Goal: Information Seeking & Learning: Learn about a topic

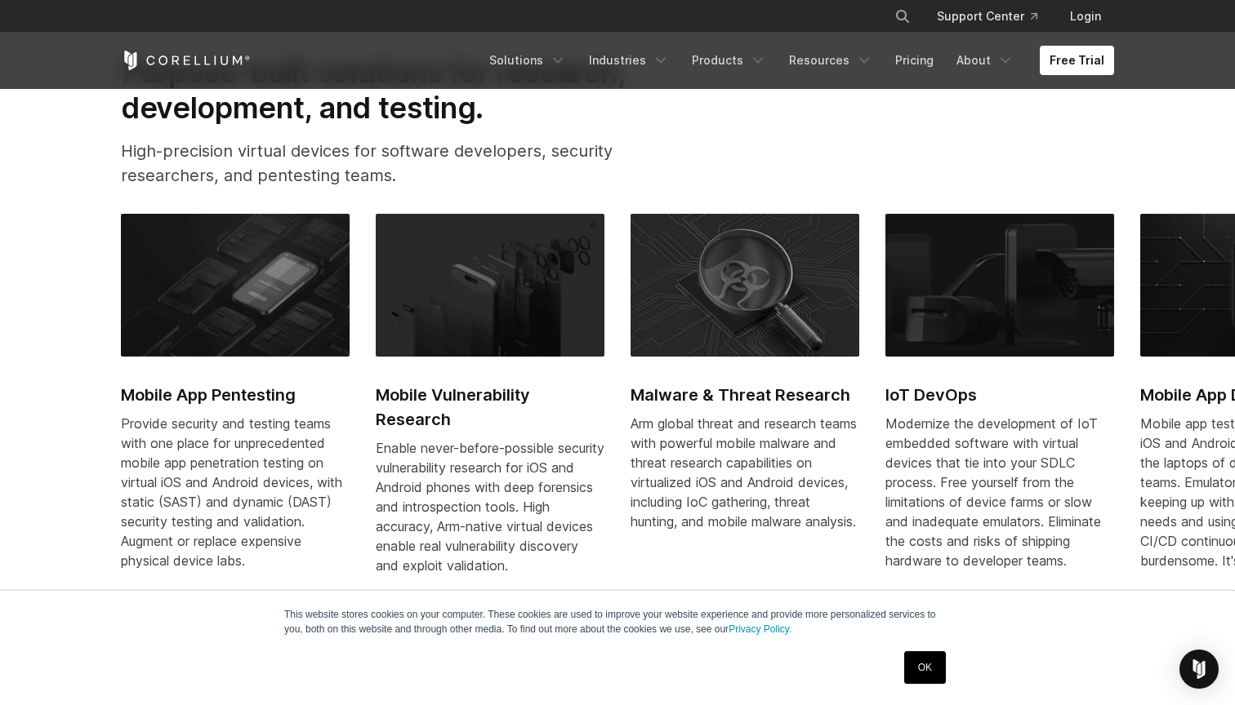
scroll to position [747, 0]
click at [921, 670] on link "OK" at bounding box center [925, 668] width 42 height 33
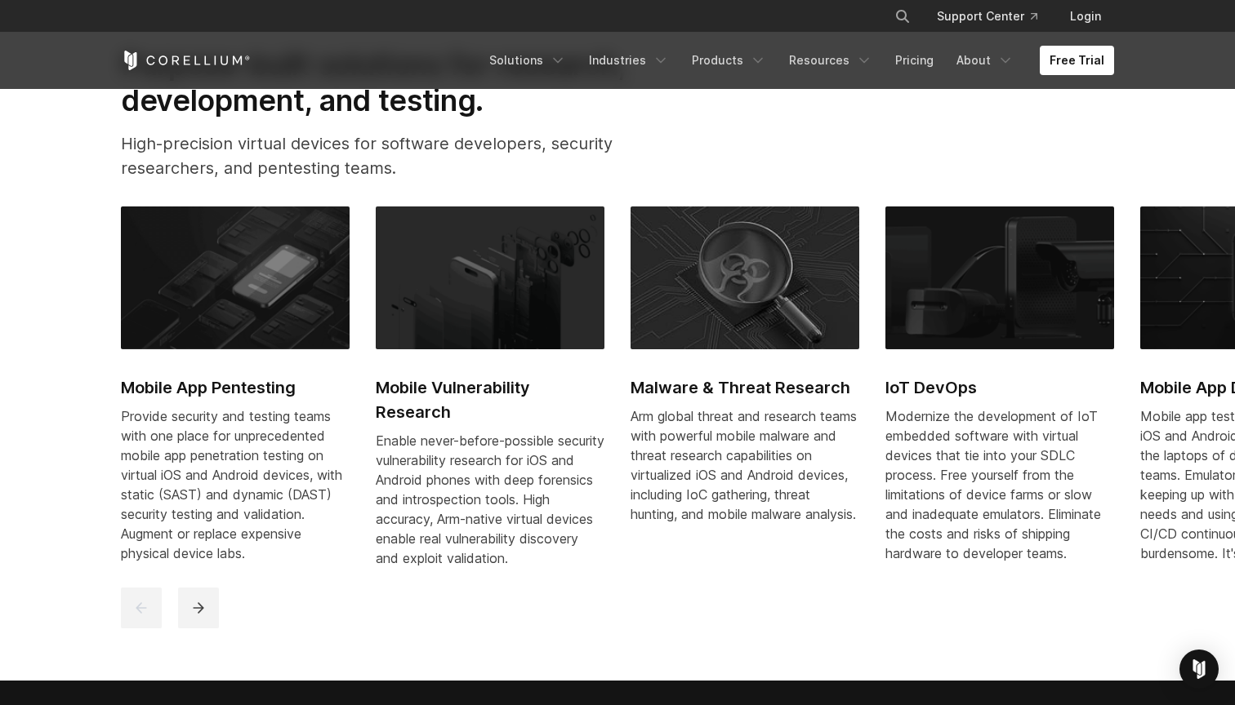
scroll to position [754, 0]
click at [211, 615] on button "next" at bounding box center [198, 608] width 41 height 41
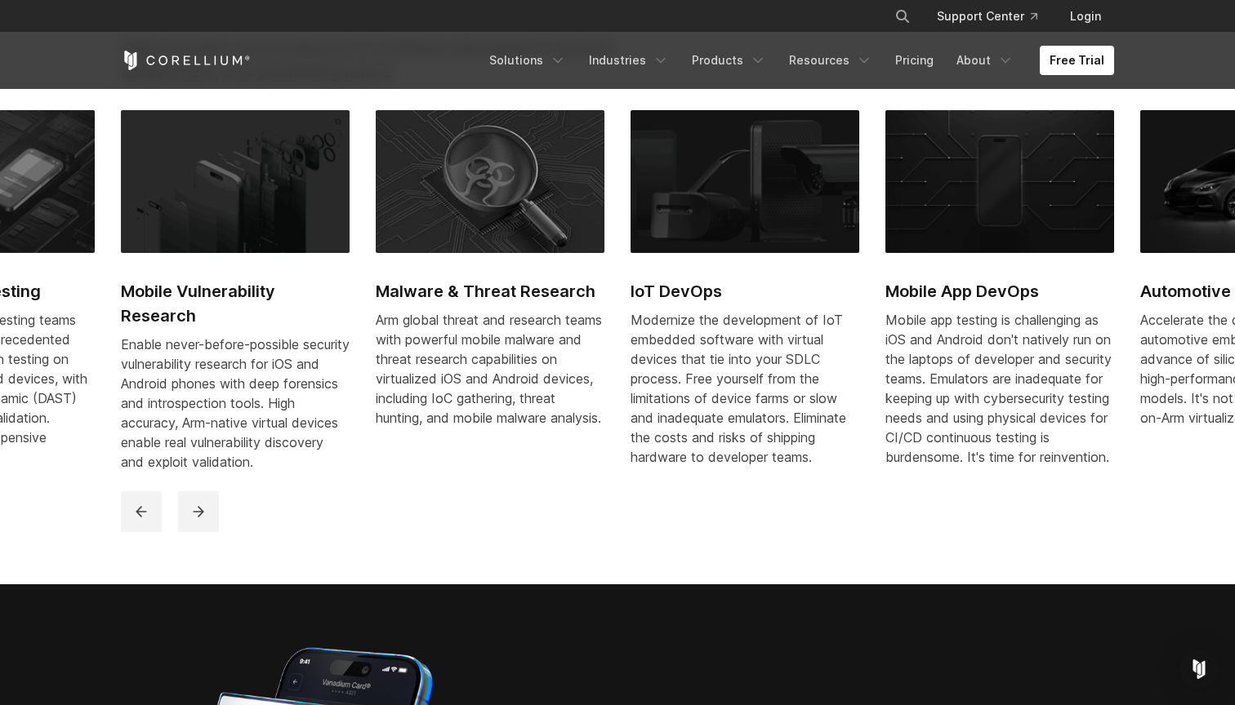
scroll to position [856, 0]
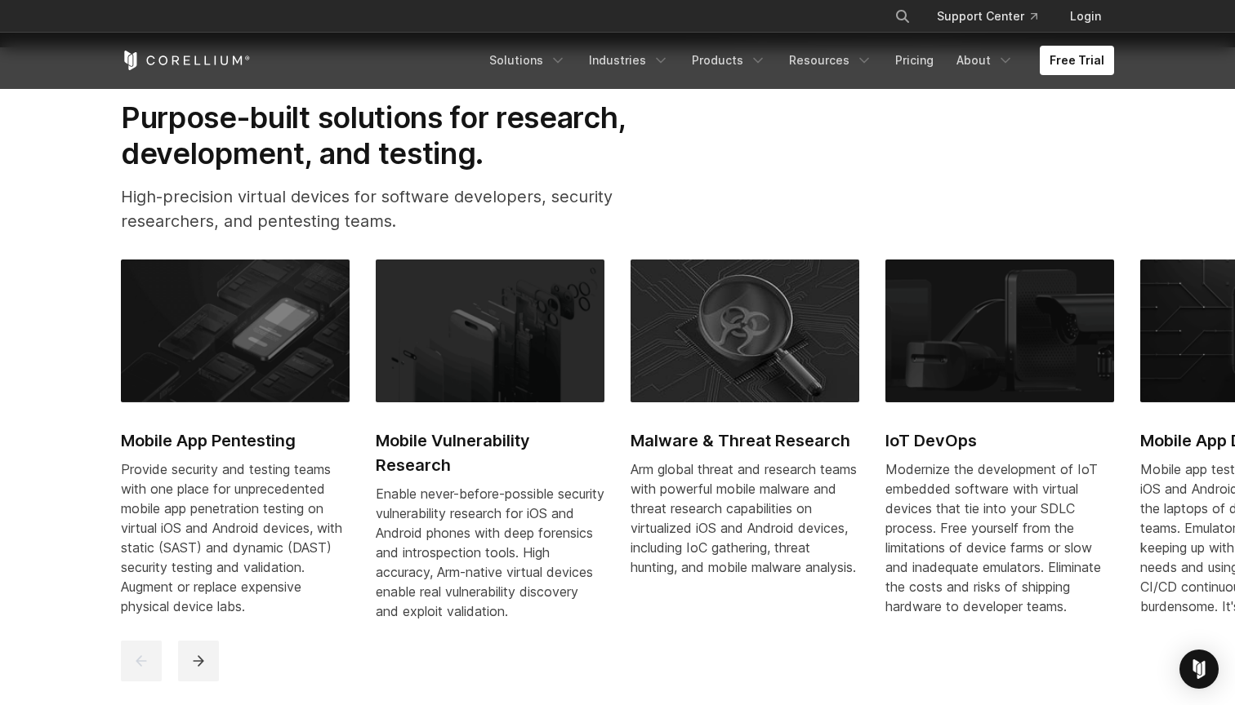
scroll to position [718, 0]
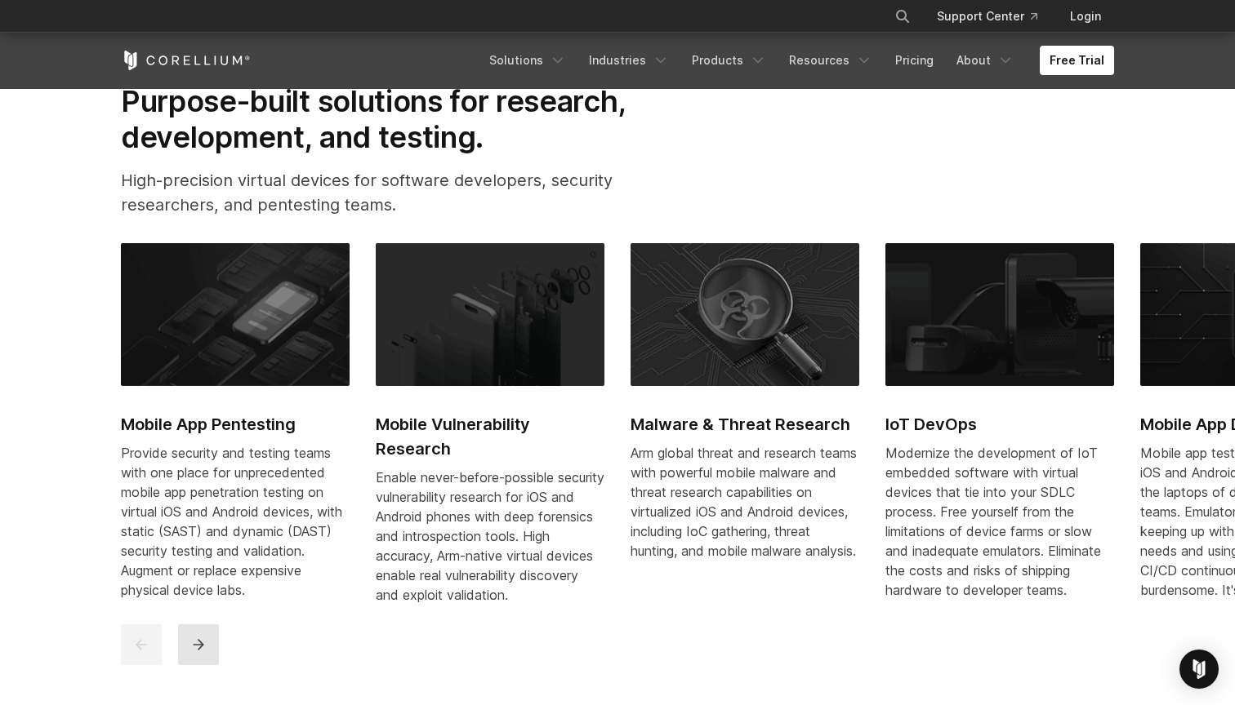
click at [203, 653] on icon "next" at bounding box center [198, 645] width 16 height 16
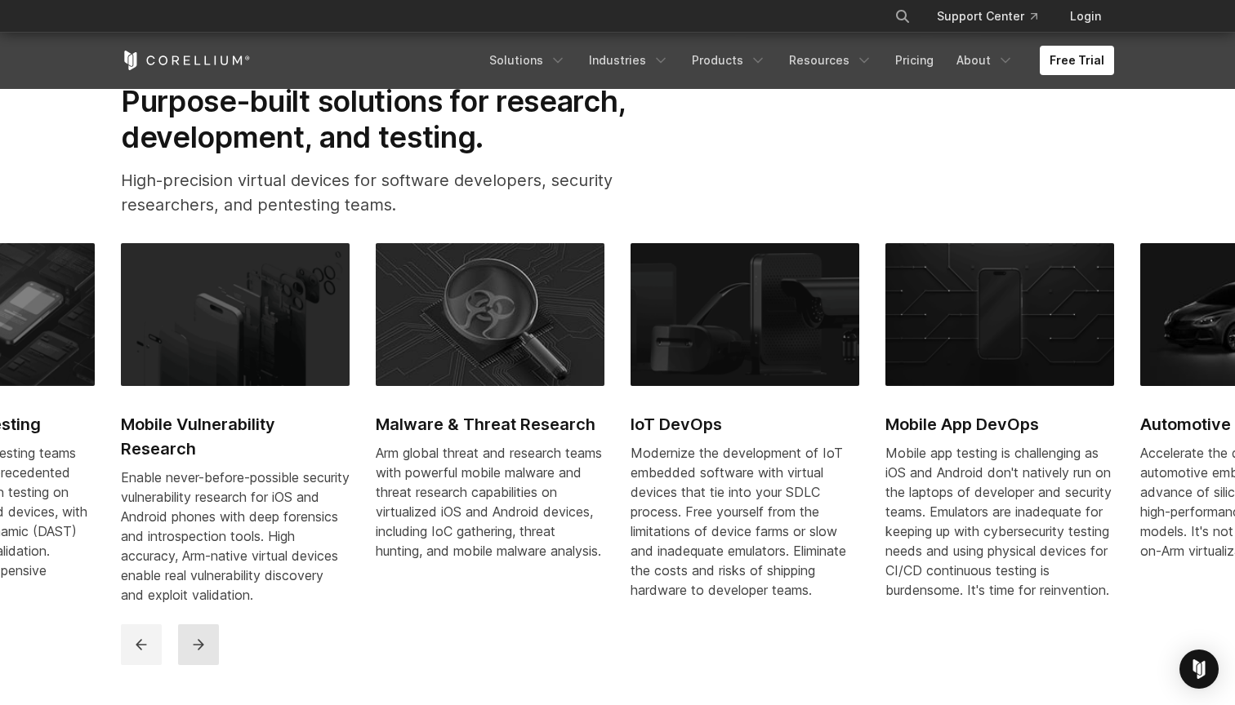
click at [204, 653] on icon "next" at bounding box center [198, 645] width 16 height 16
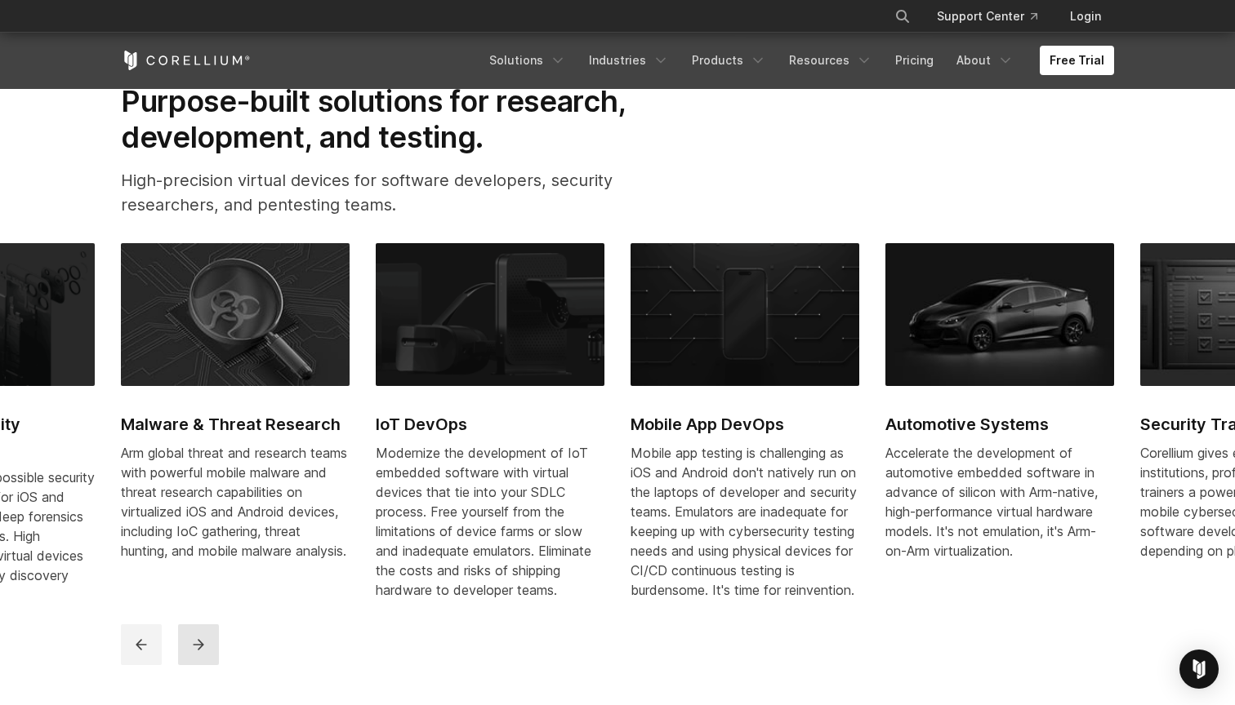
click at [204, 653] on icon "next" at bounding box center [198, 645] width 16 height 16
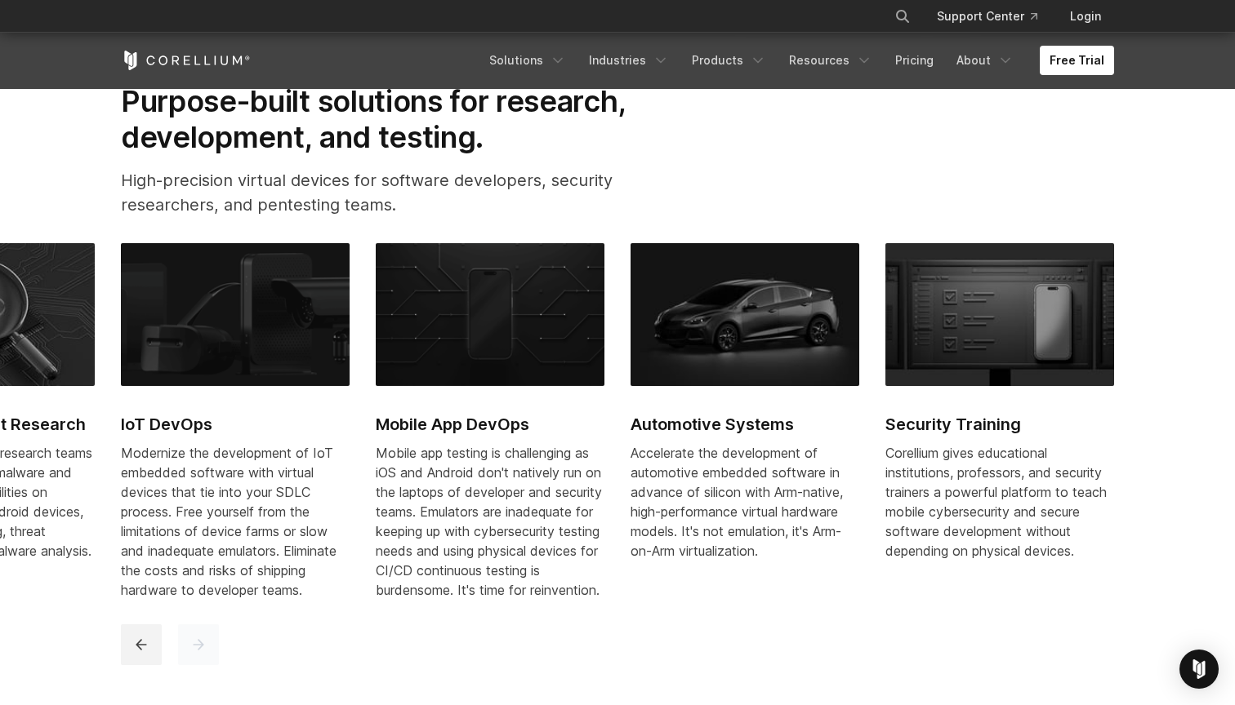
click at [205, 653] on icon "next" at bounding box center [198, 645] width 16 height 16
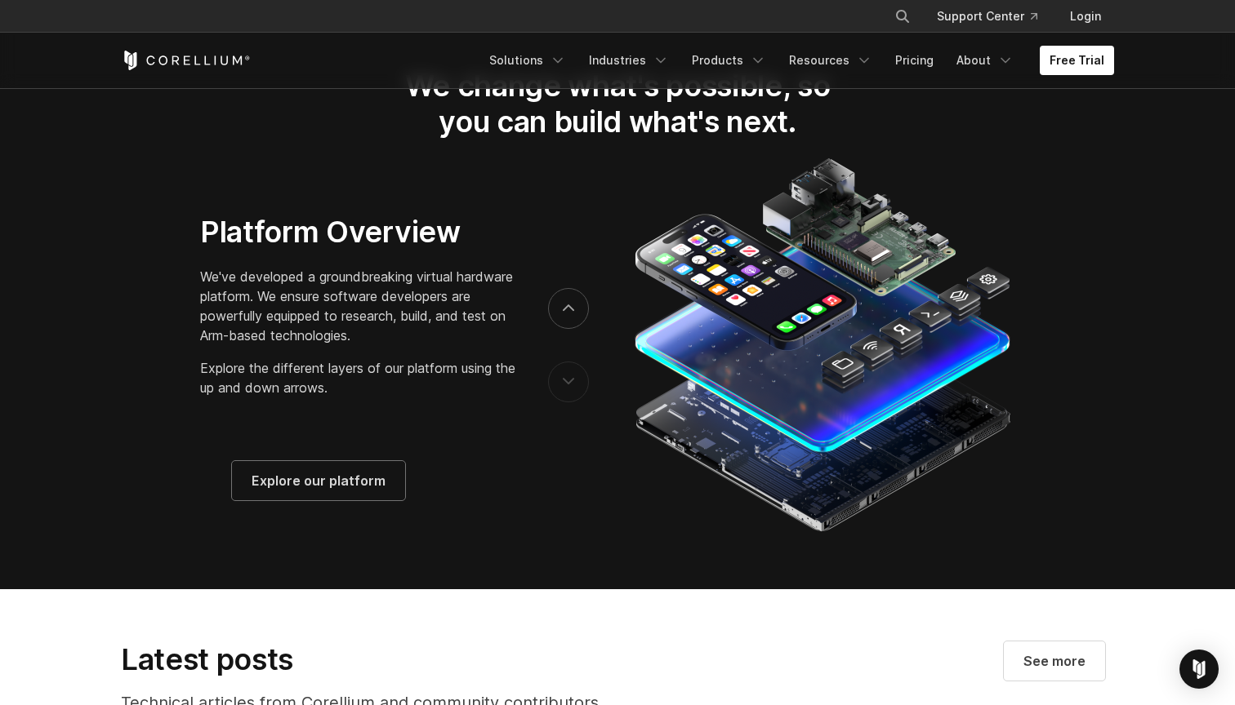
scroll to position [2612, 0]
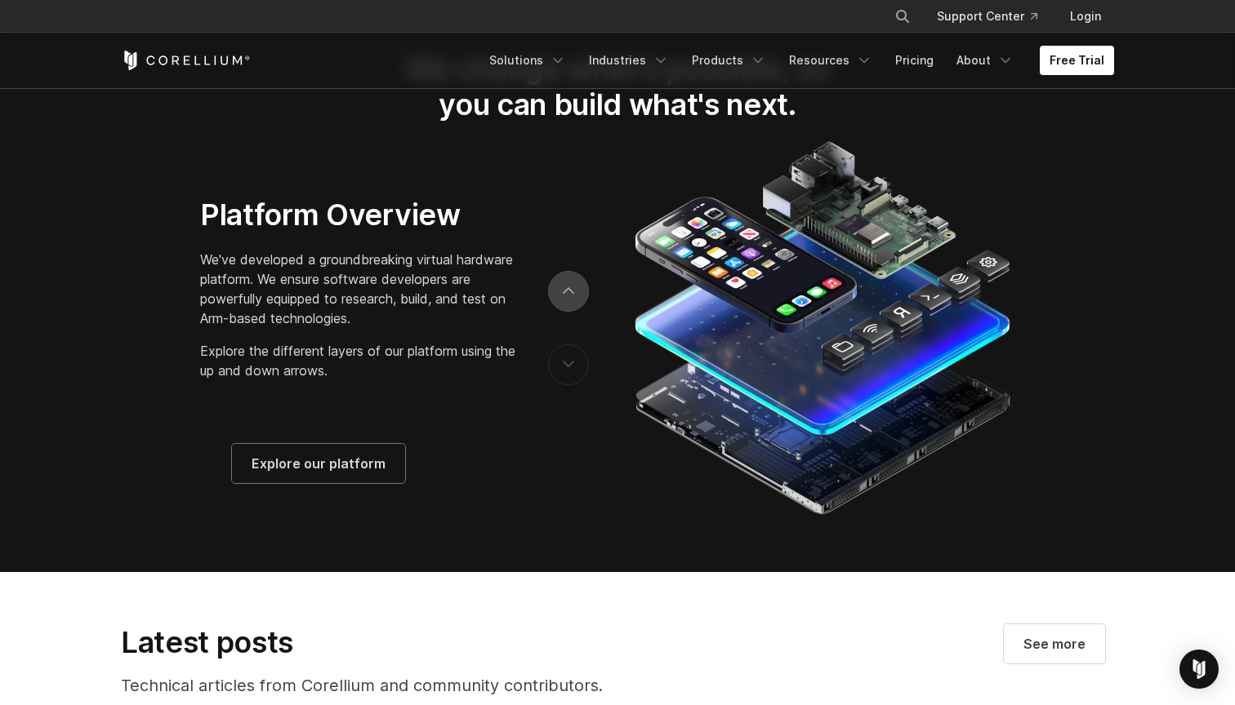
click at [568, 295] on icon "next" at bounding box center [568, 290] width 11 height 7
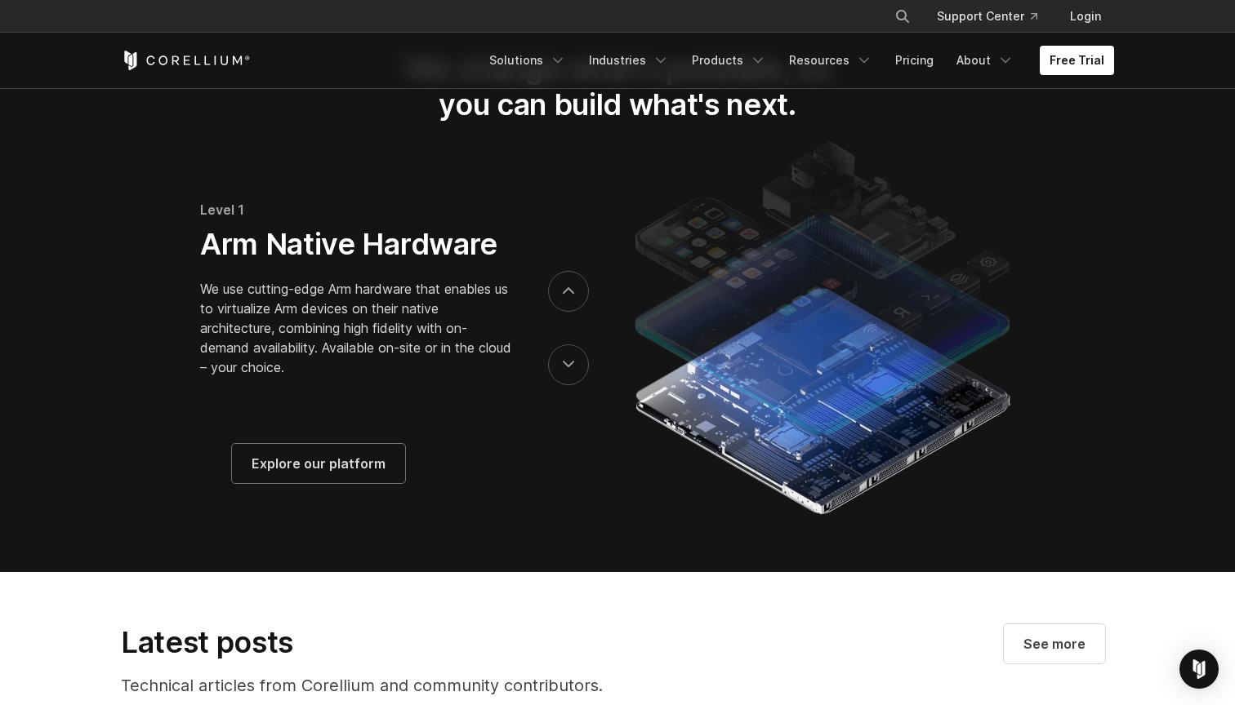
drag, startPoint x: 389, startPoint y: 350, endPoint x: 394, endPoint y: 338, distance: 12.9
click at [394, 338] on p "We use cutting-edge Arm hardware that enables us to virtualize Arm devices on t…" at bounding box center [357, 328] width 315 height 98
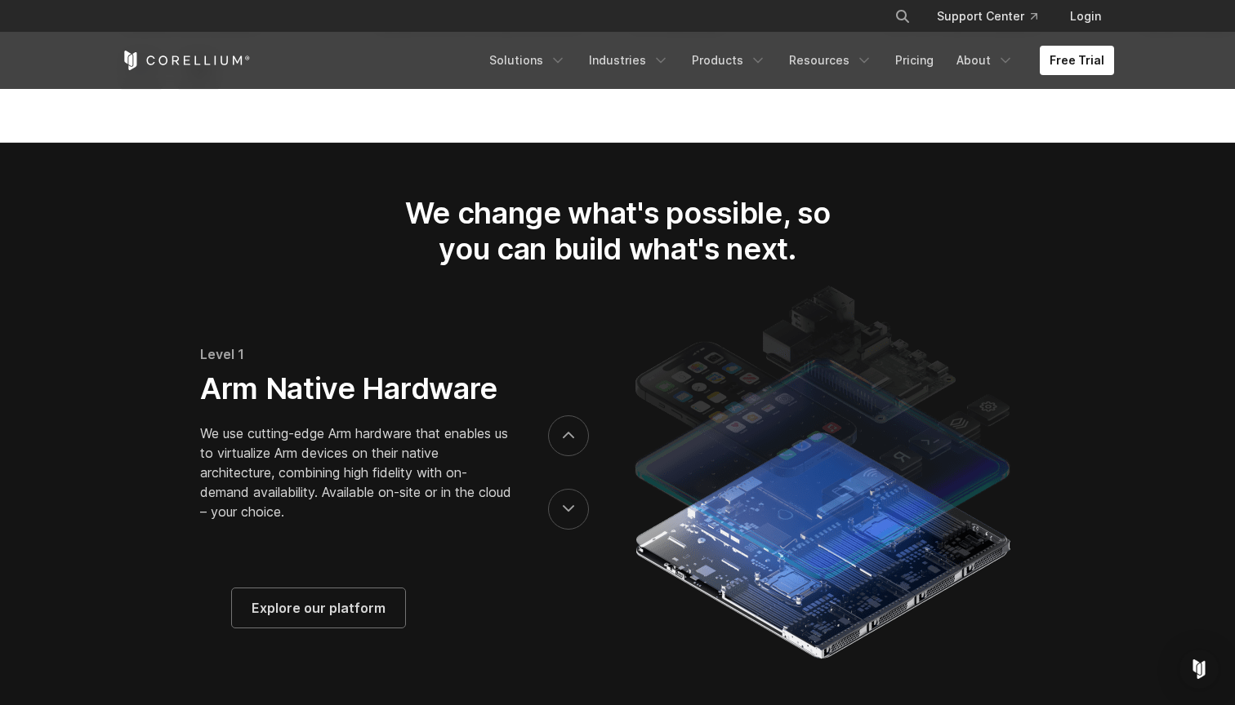
scroll to position [2465, 0]
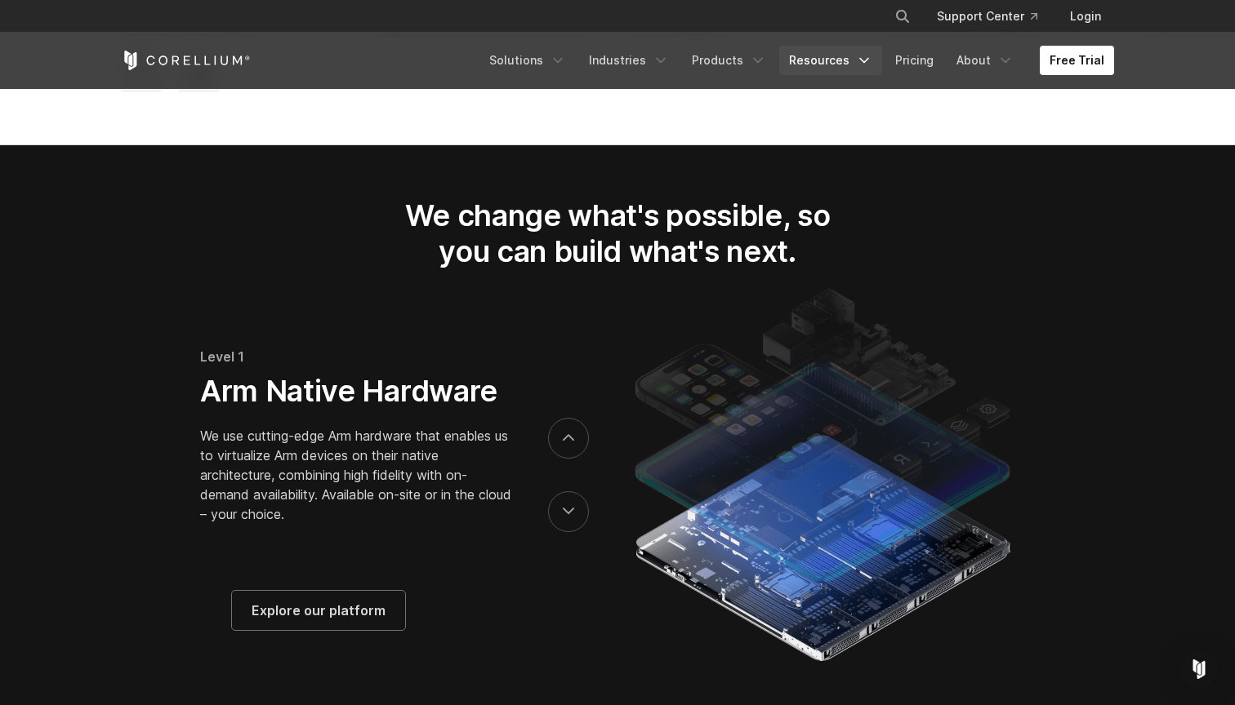
click at [826, 65] on link "Resources" at bounding box center [830, 60] width 103 height 29
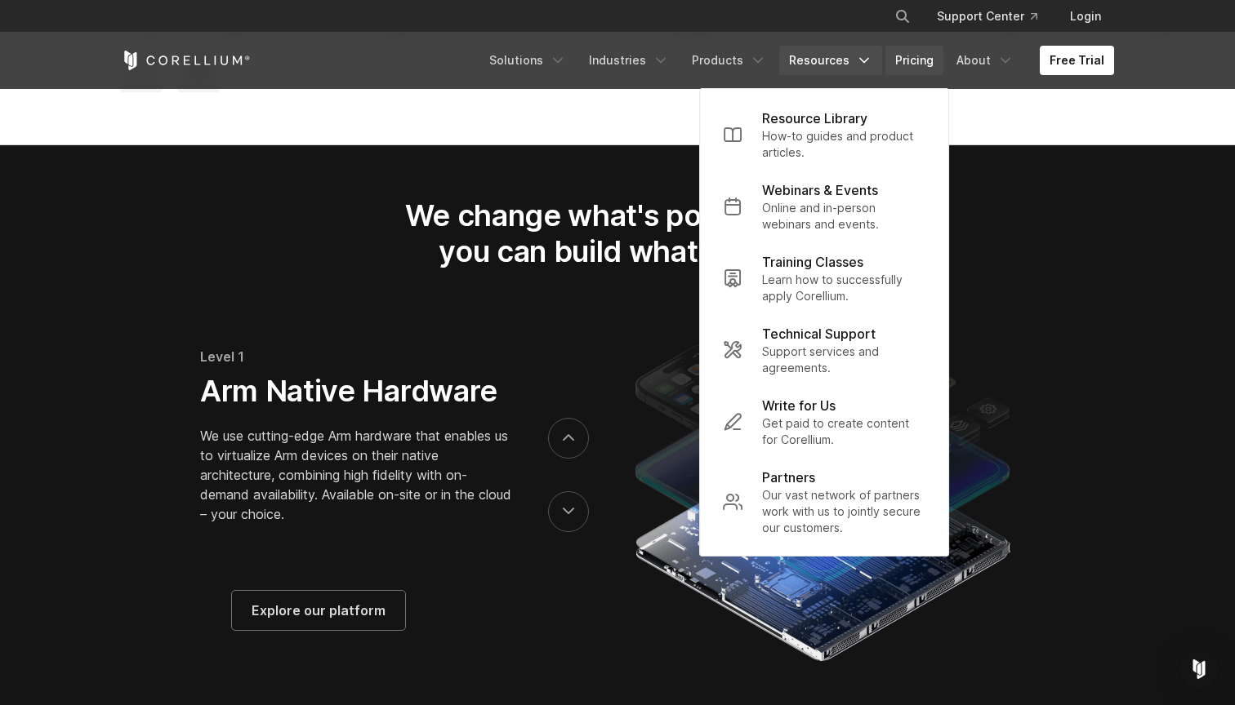
click at [943, 60] on link "Pricing" at bounding box center [914, 60] width 58 height 29
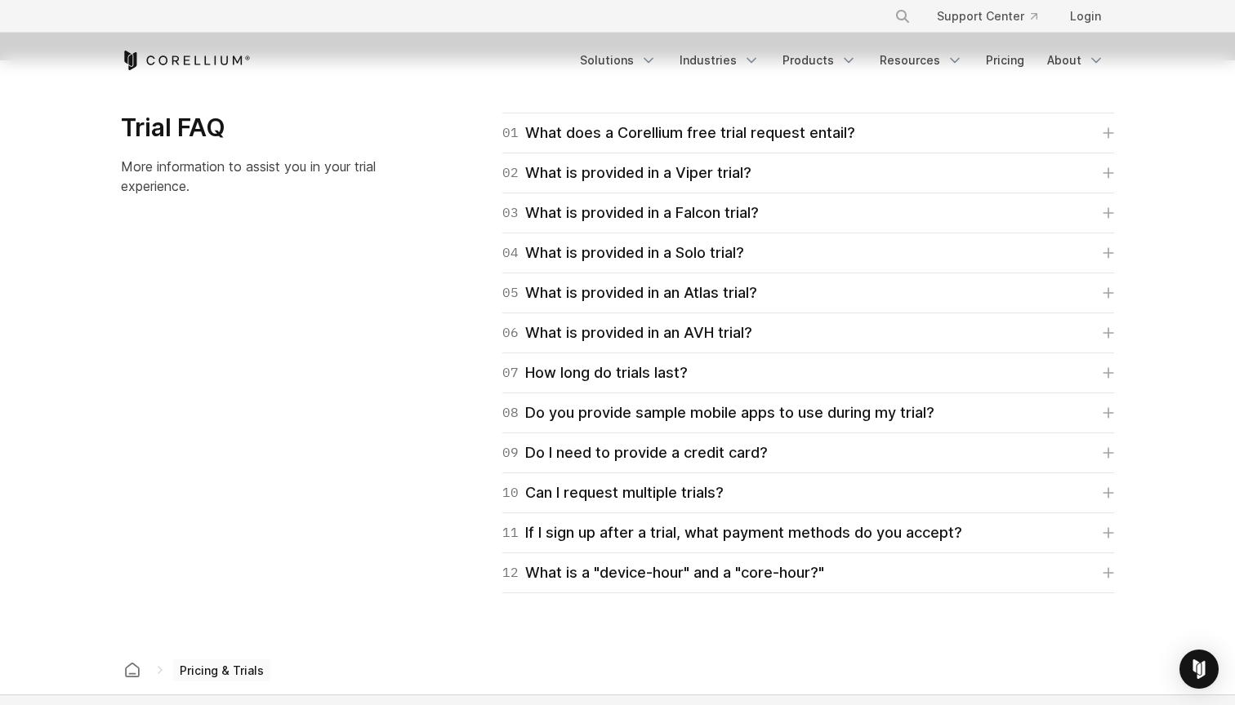
scroll to position [2343, 0]
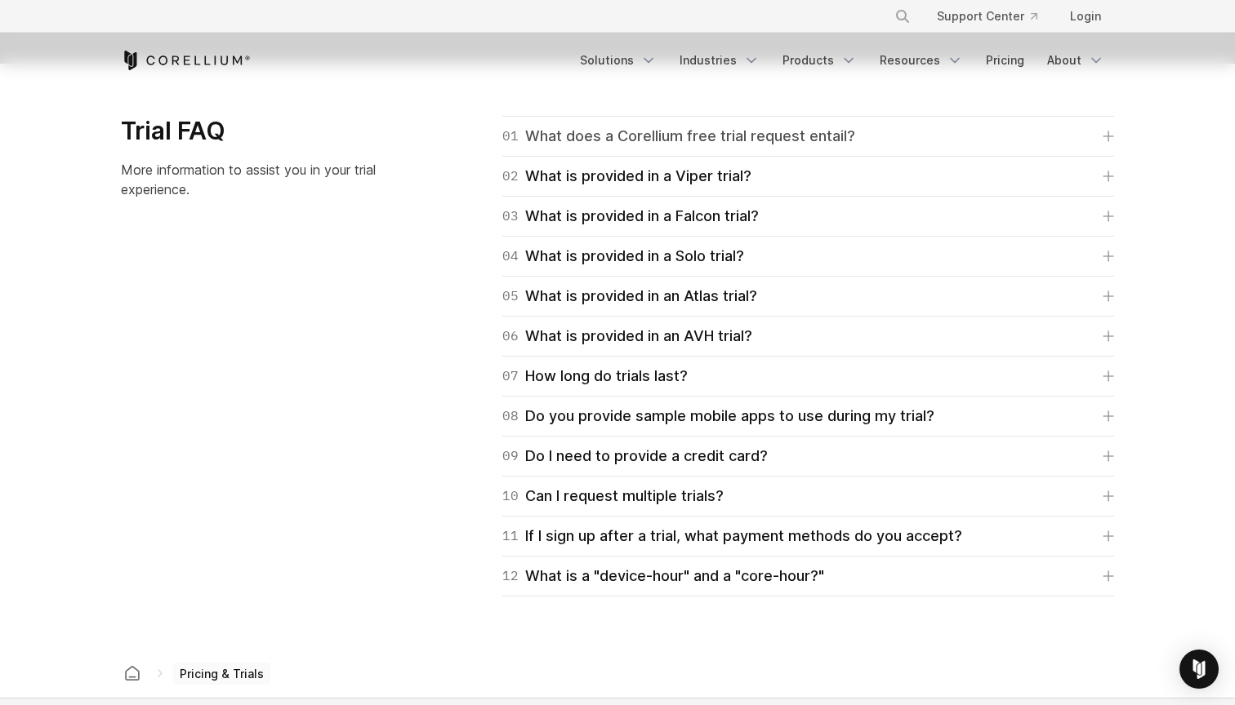
click at [662, 131] on div "01 What does a Corellium free trial request entail?" at bounding box center [678, 136] width 353 height 23
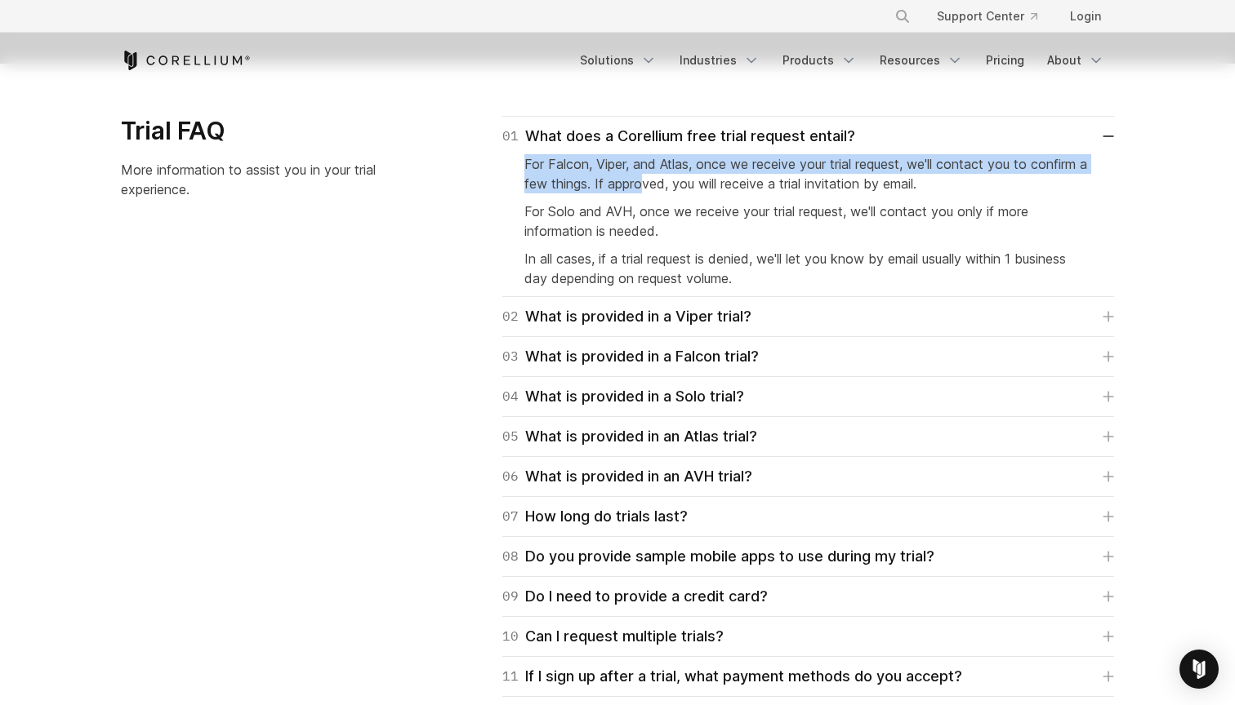
drag, startPoint x: 655, startPoint y: 153, endPoint x: 656, endPoint y: 172, distance: 19.7
click at [656, 172] on div "For Falcon, Viper, and Atlas, once we receive your trial request, we'll contact…" at bounding box center [807, 218] width 567 height 140
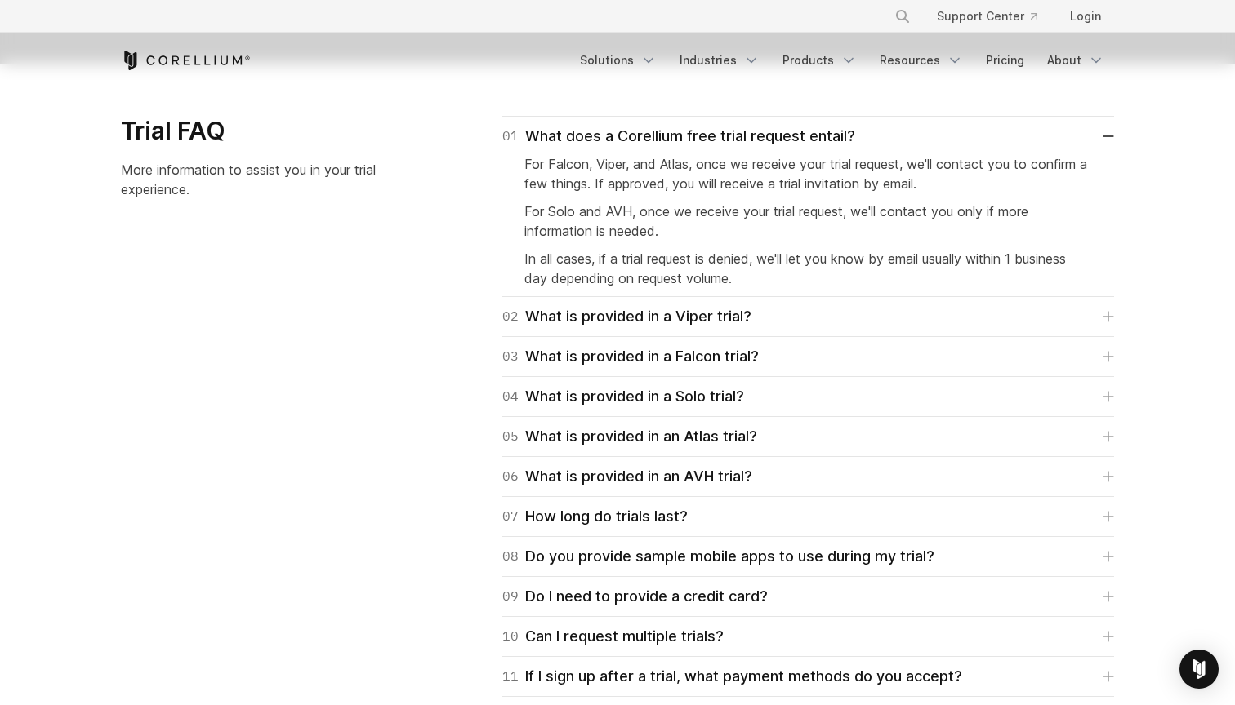
click at [651, 205] on span "For Solo and AVH, once we receive your trial request, we'll contact you only if…" at bounding box center [776, 221] width 504 height 36
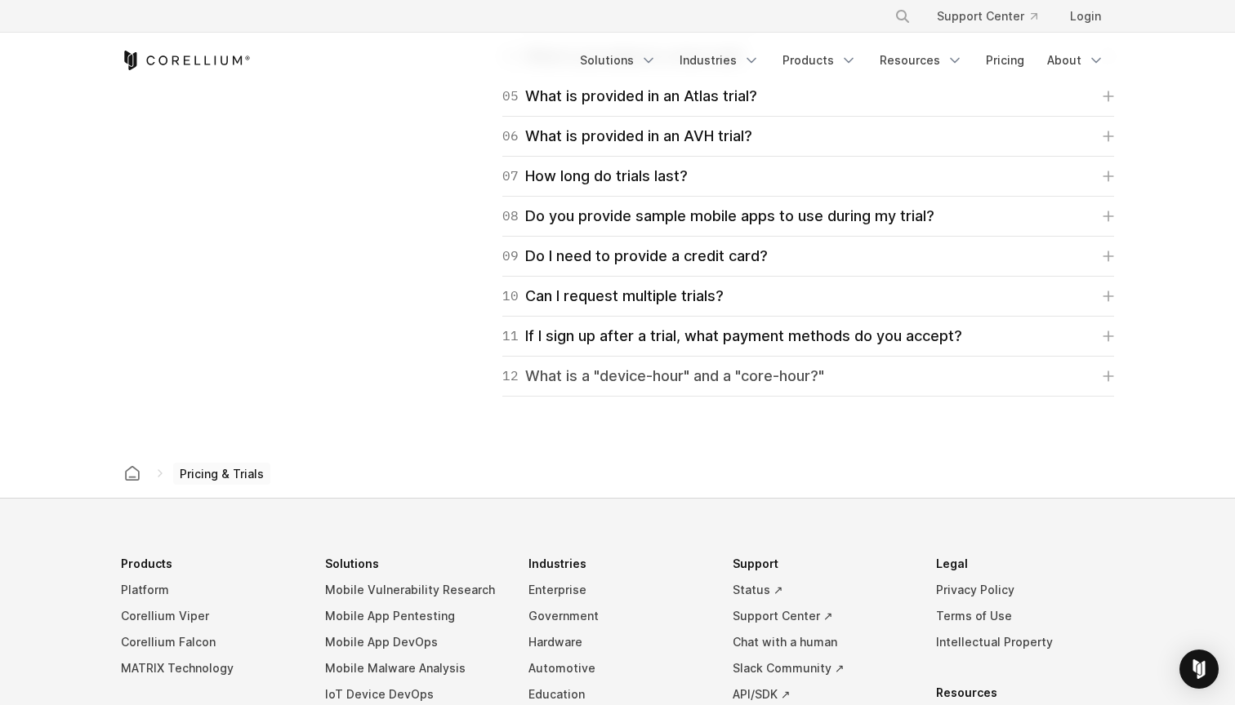
scroll to position [2666, 0]
